Goal: Information Seeking & Learning: Learn about a topic

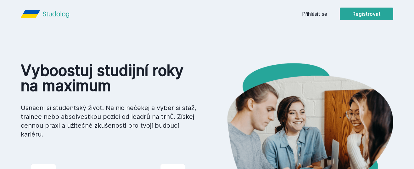
click at [316, 19] on div "Přihlásit se Registrovat" at bounding box center [347, 14] width 91 height 13
click at [316, 15] on link "Přihlásit se" at bounding box center [314, 14] width 25 height 8
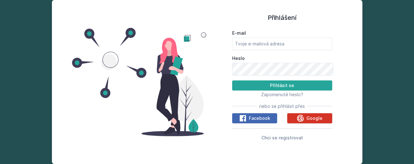
click at [308, 122] on div "Google" at bounding box center [310, 118] width 26 height 8
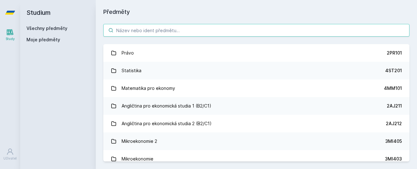
click at [215, 30] on input "search" at bounding box center [256, 30] width 306 height 13
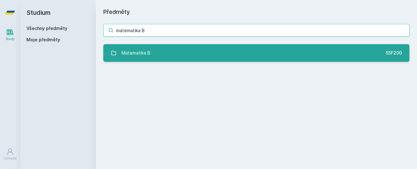
type input "matematika B"
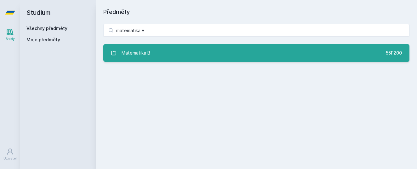
click at [183, 53] on link "Matematika B 55F200" at bounding box center [256, 53] width 306 height 18
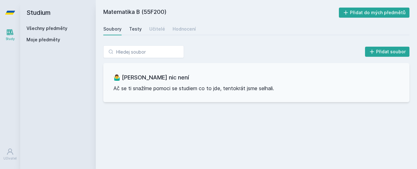
click at [134, 30] on div "Testy" at bounding box center [135, 29] width 13 height 6
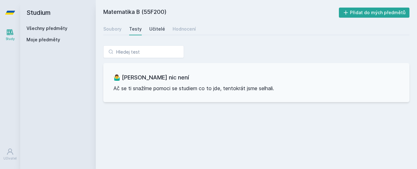
click at [150, 30] on div "Učitelé" at bounding box center [157, 29] width 16 height 6
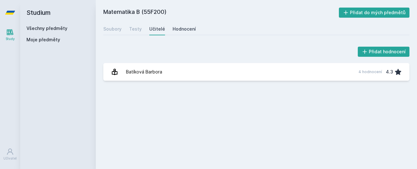
click at [178, 30] on div "Hodnocení" at bounding box center [184, 29] width 23 height 6
